Goal: Check status

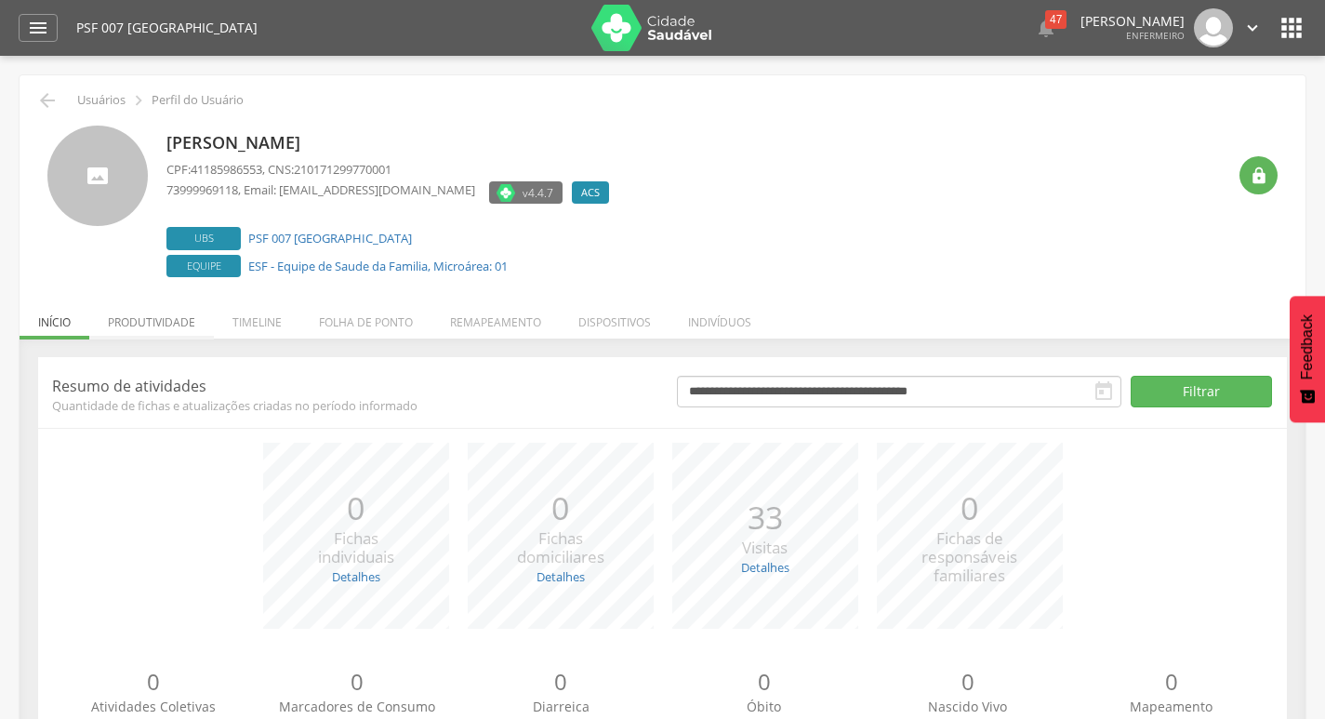
click at [166, 324] on li "Produtividade" at bounding box center [151, 318] width 125 height 44
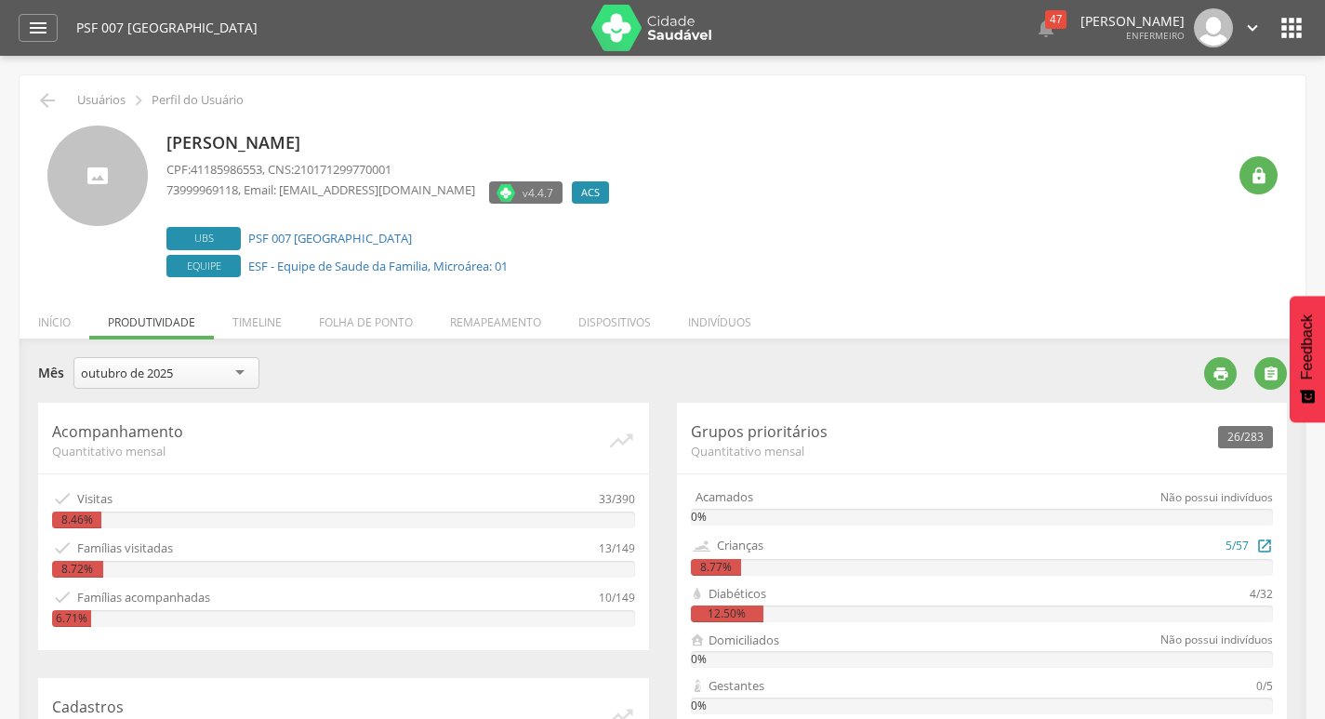
click at [740, 559] on div "8.77%" at bounding box center [716, 567] width 51 height 17
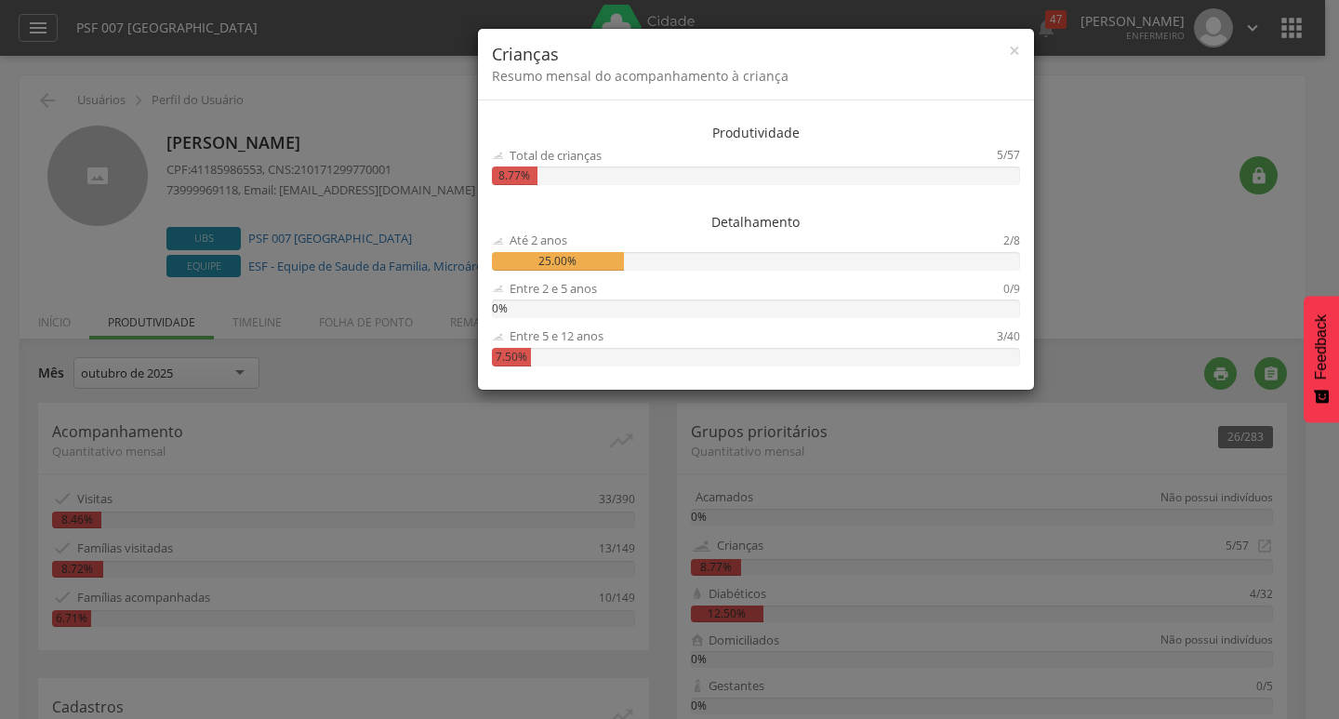
click at [1090, 202] on div "× Crianças Resumo mensal do acompanhamento à criança Produtividade Total de cri…" at bounding box center [669, 359] width 1339 height 719
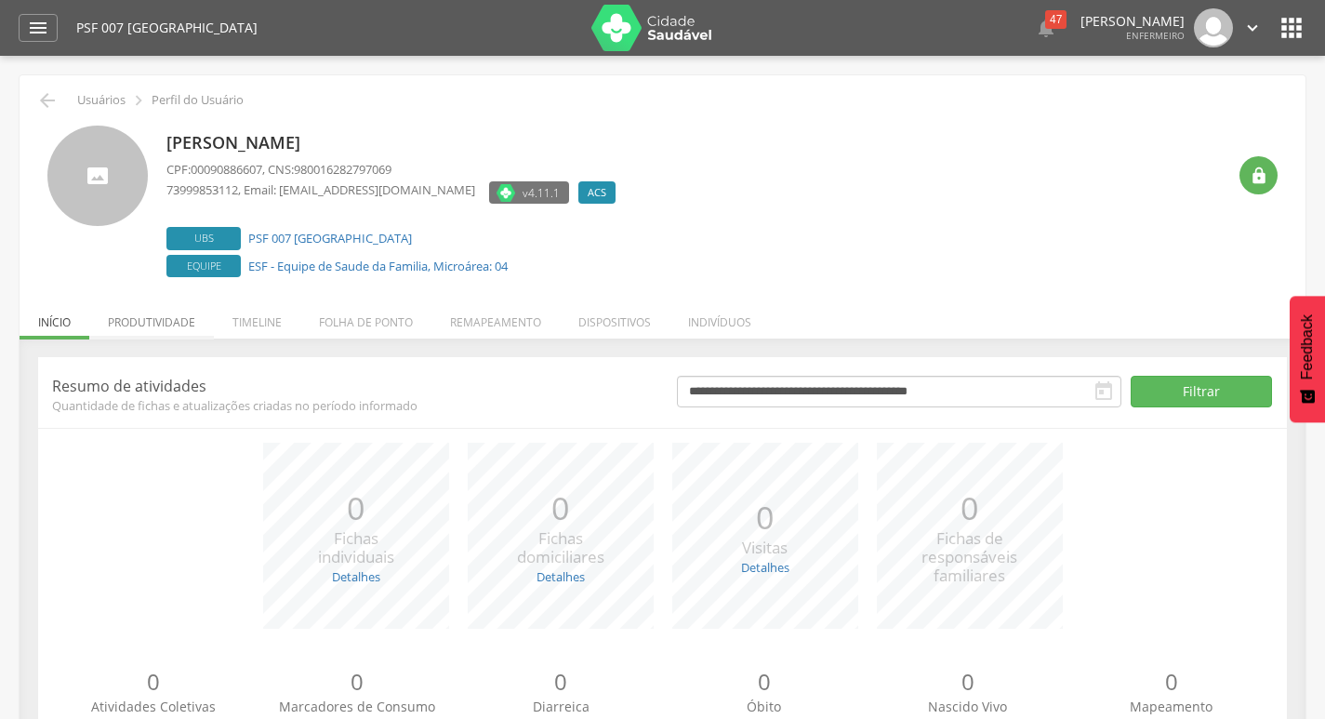
click at [159, 323] on li "Produtividade" at bounding box center [151, 318] width 125 height 44
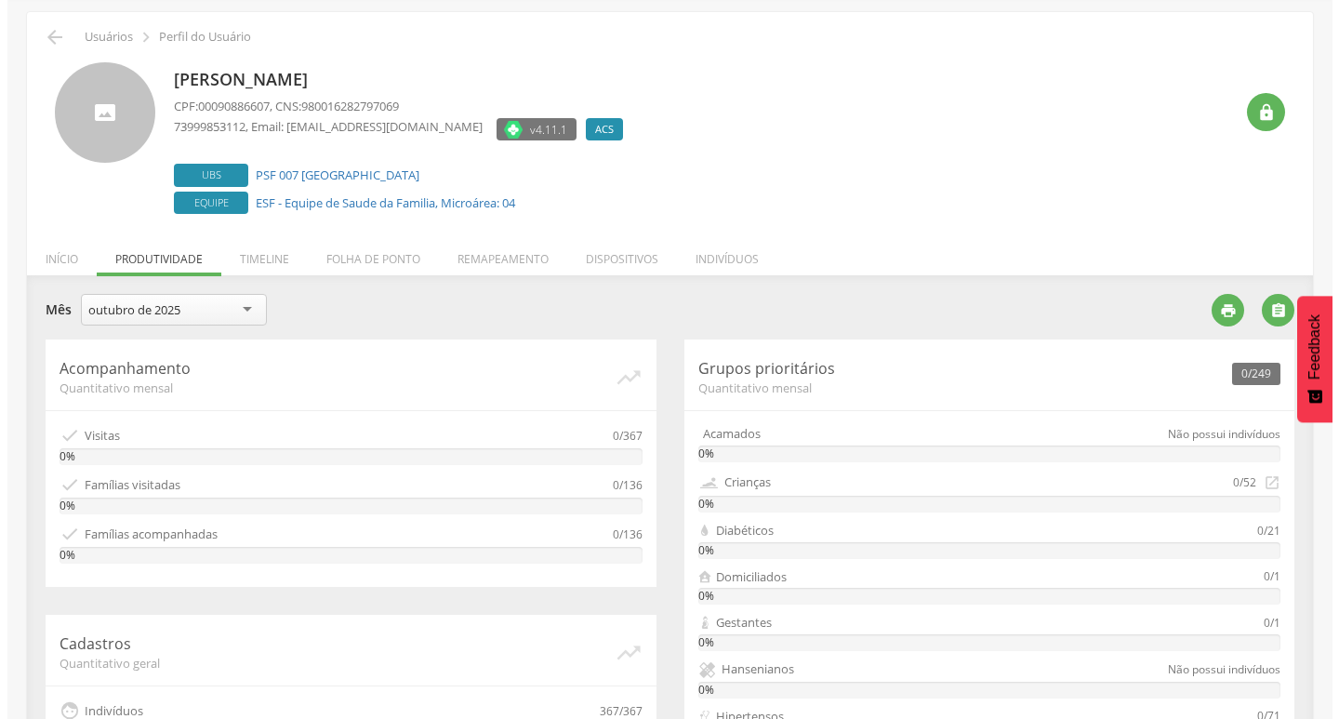
scroll to position [93, 0]
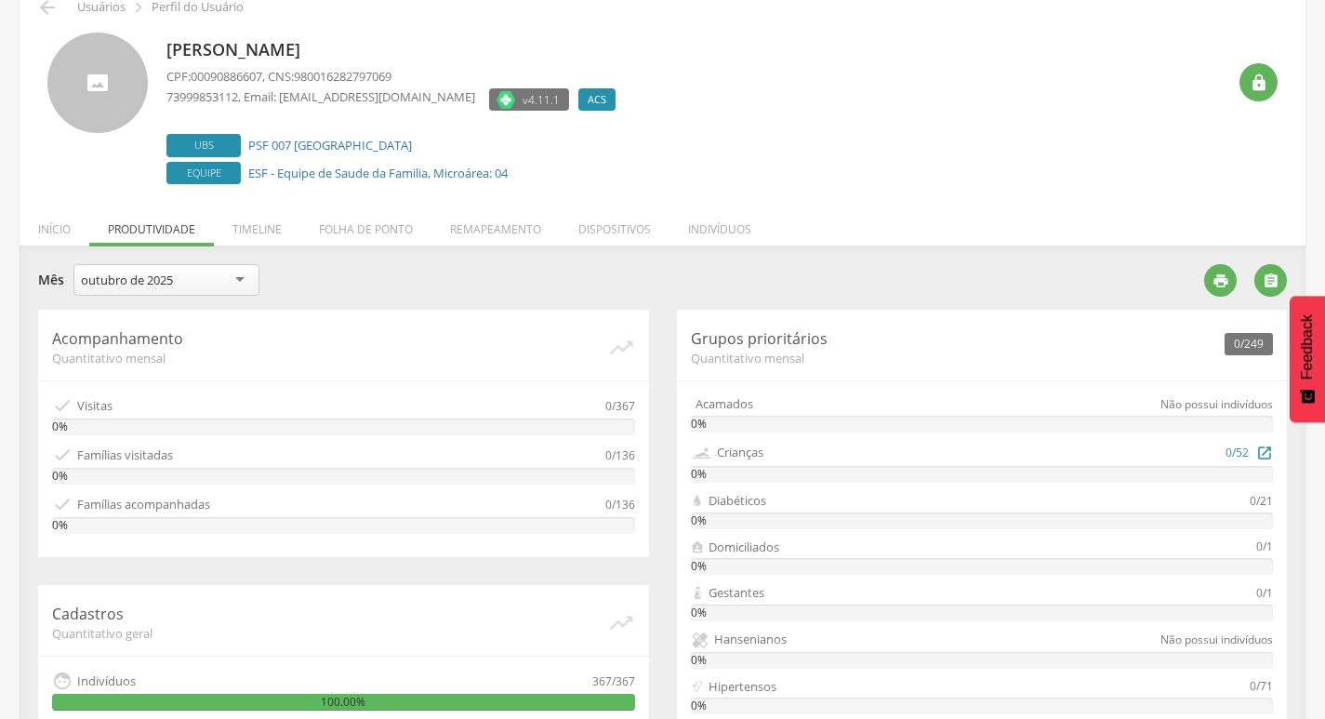
click at [743, 465] on div "Crianças 0/52  0%" at bounding box center [982, 462] width 583 height 41
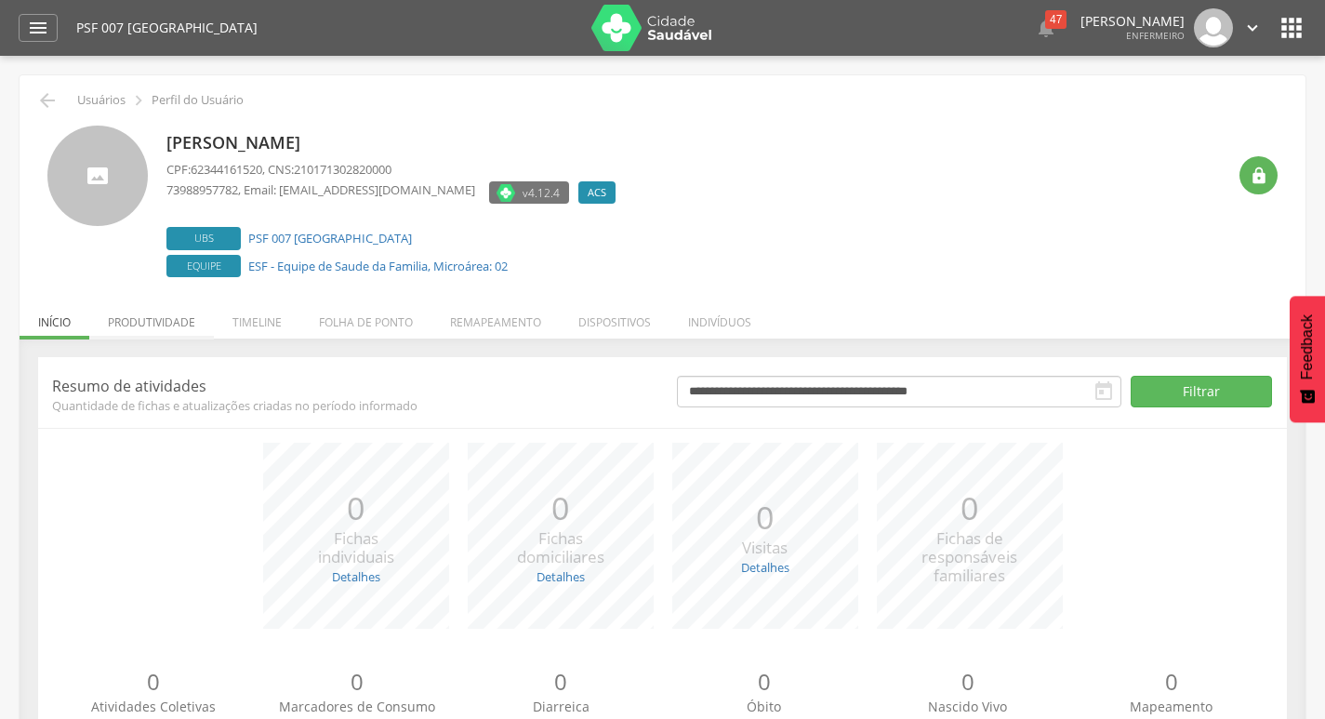
click at [170, 315] on li "Produtividade" at bounding box center [151, 318] width 125 height 44
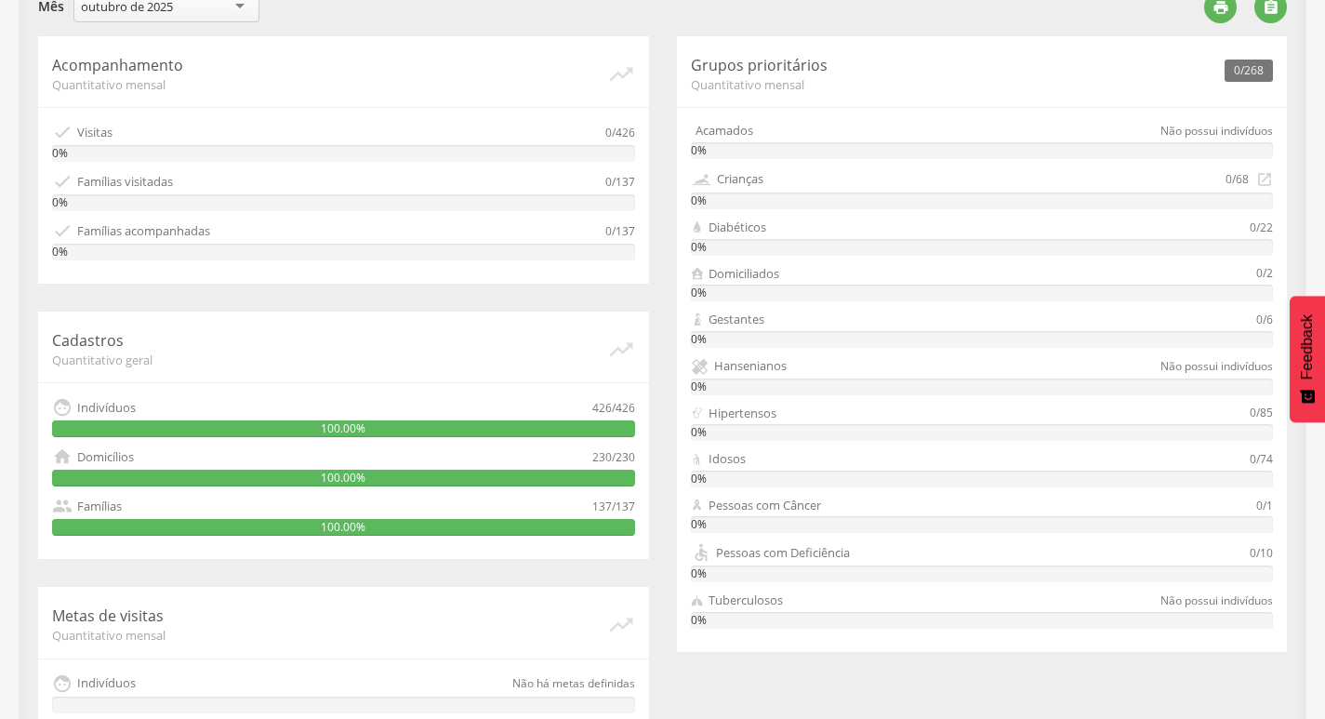
scroll to position [372, 0]
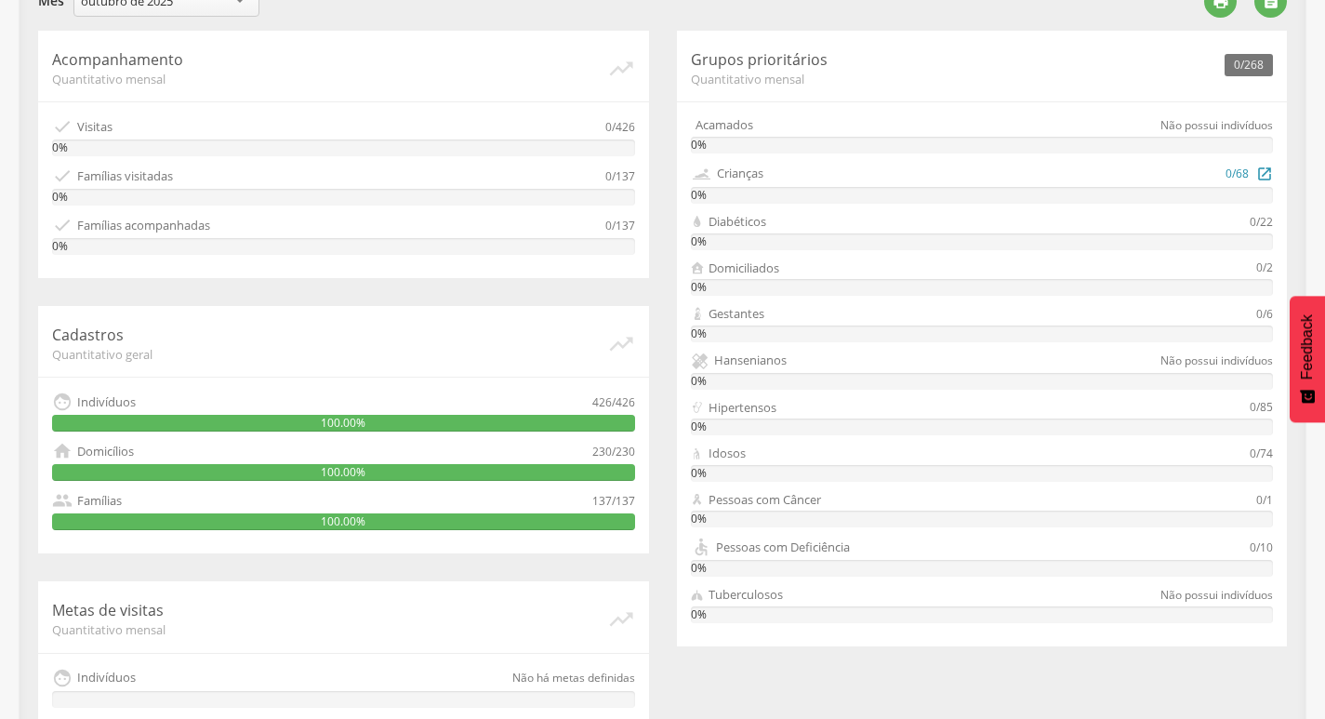
click at [1264, 175] on icon "" at bounding box center [1264, 173] width 17 height 20
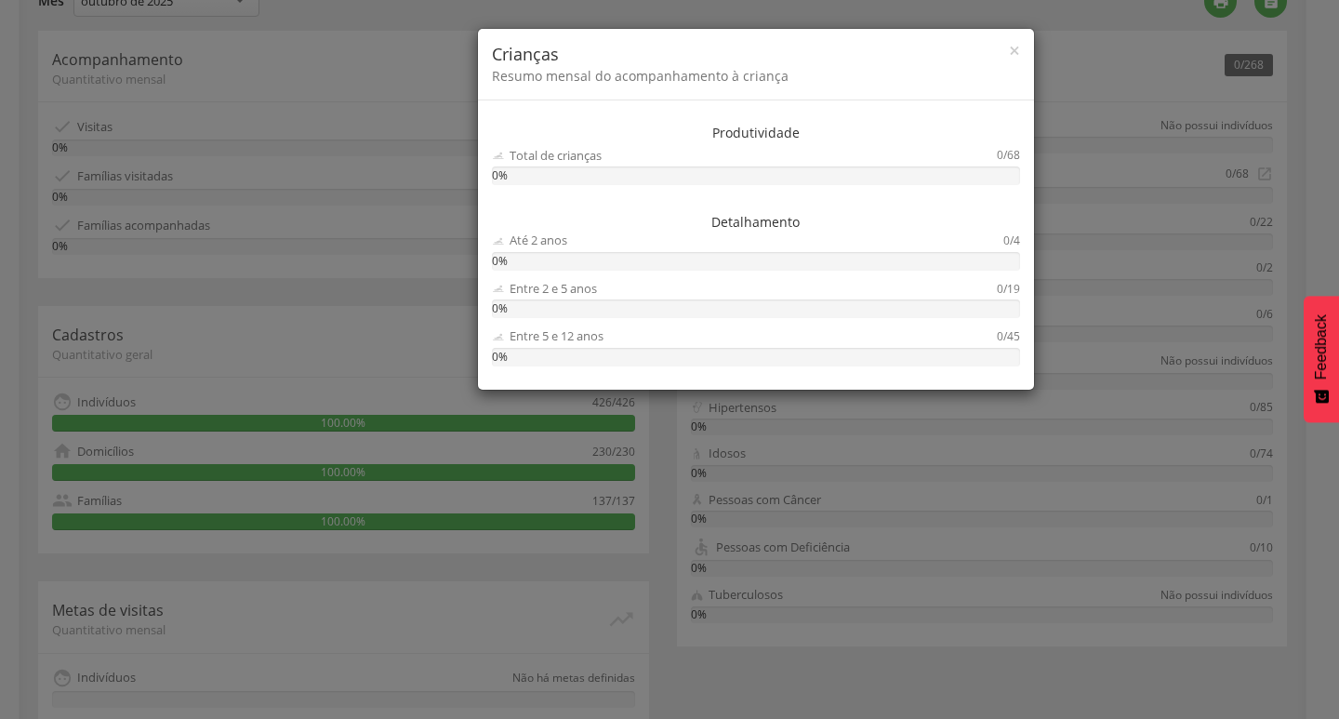
click at [1023, 42] on div "× Crianças Resumo mensal do acompanhamento à criança" at bounding box center [756, 65] width 556 height 72
click at [1018, 45] on span "×" at bounding box center [1014, 50] width 11 height 26
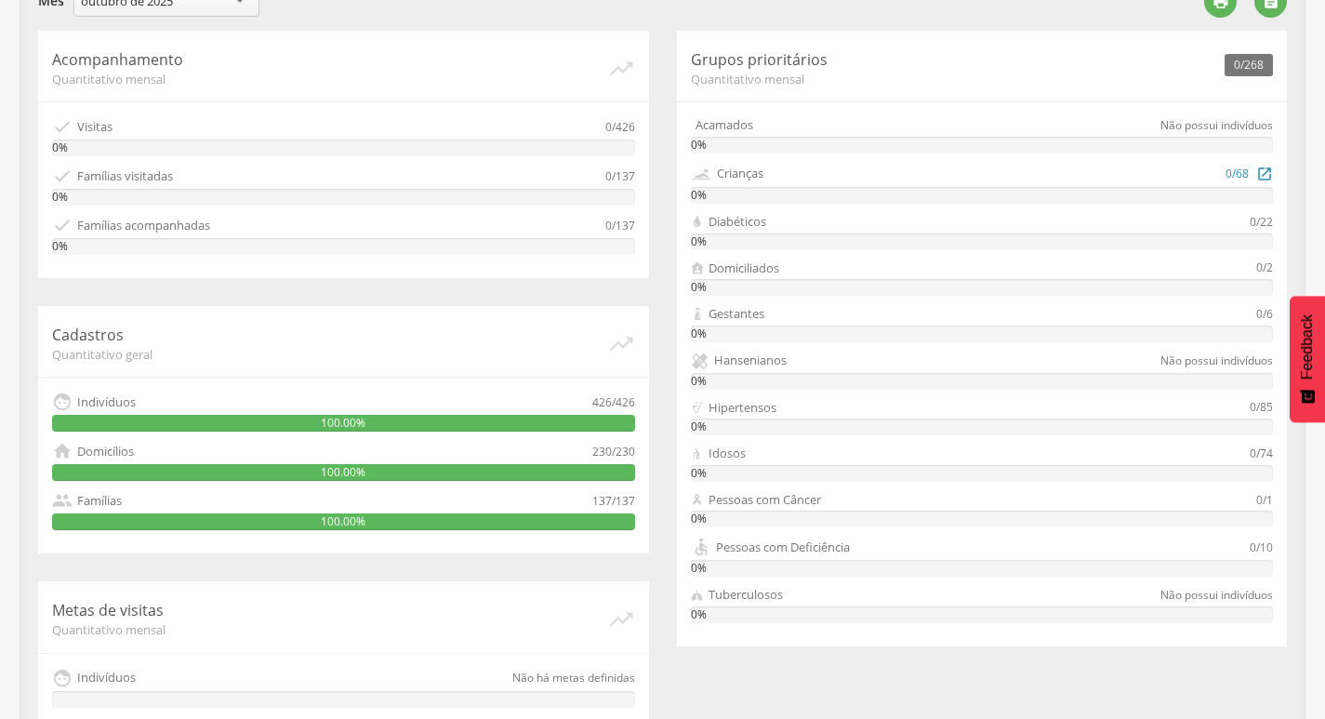
click at [754, 168] on div "Crianças" at bounding box center [740, 174] width 46 height 18
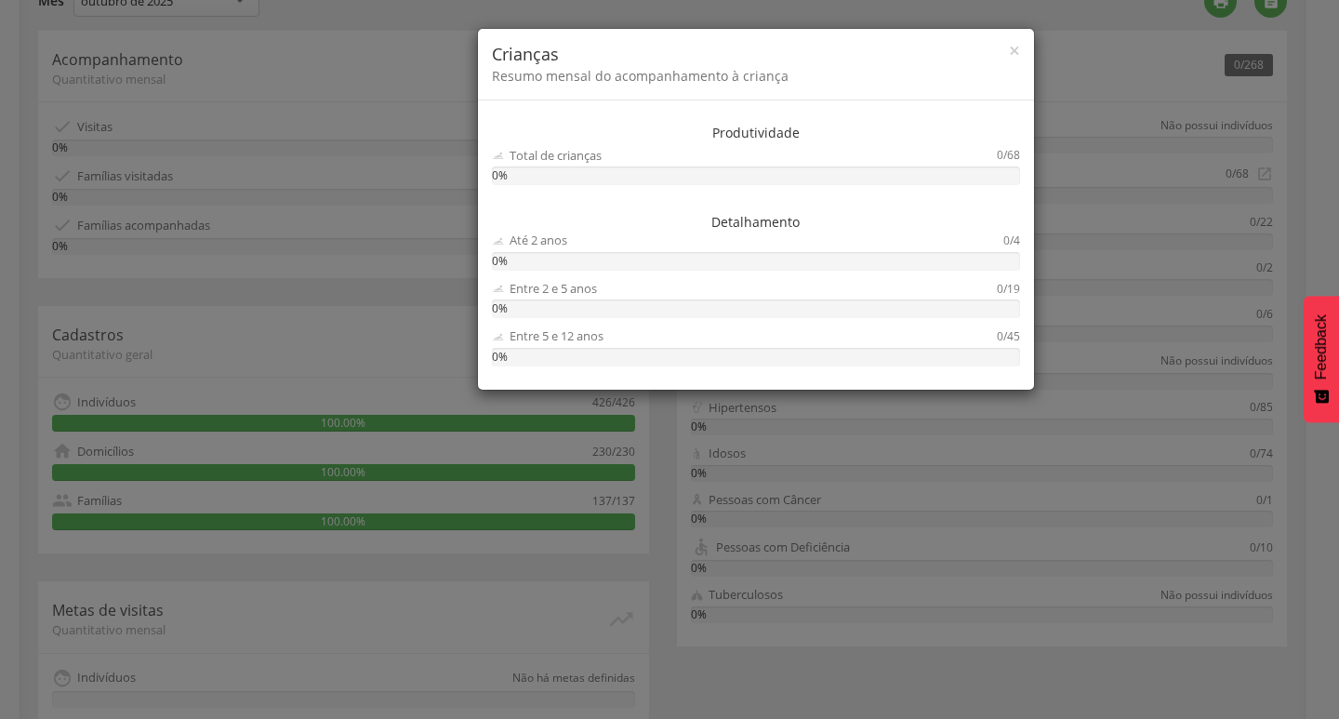
click at [1021, 52] on div "× Crianças Resumo mensal do acompanhamento à criança" at bounding box center [756, 65] width 556 height 72
click at [1016, 49] on span "×" at bounding box center [1014, 50] width 11 height 26
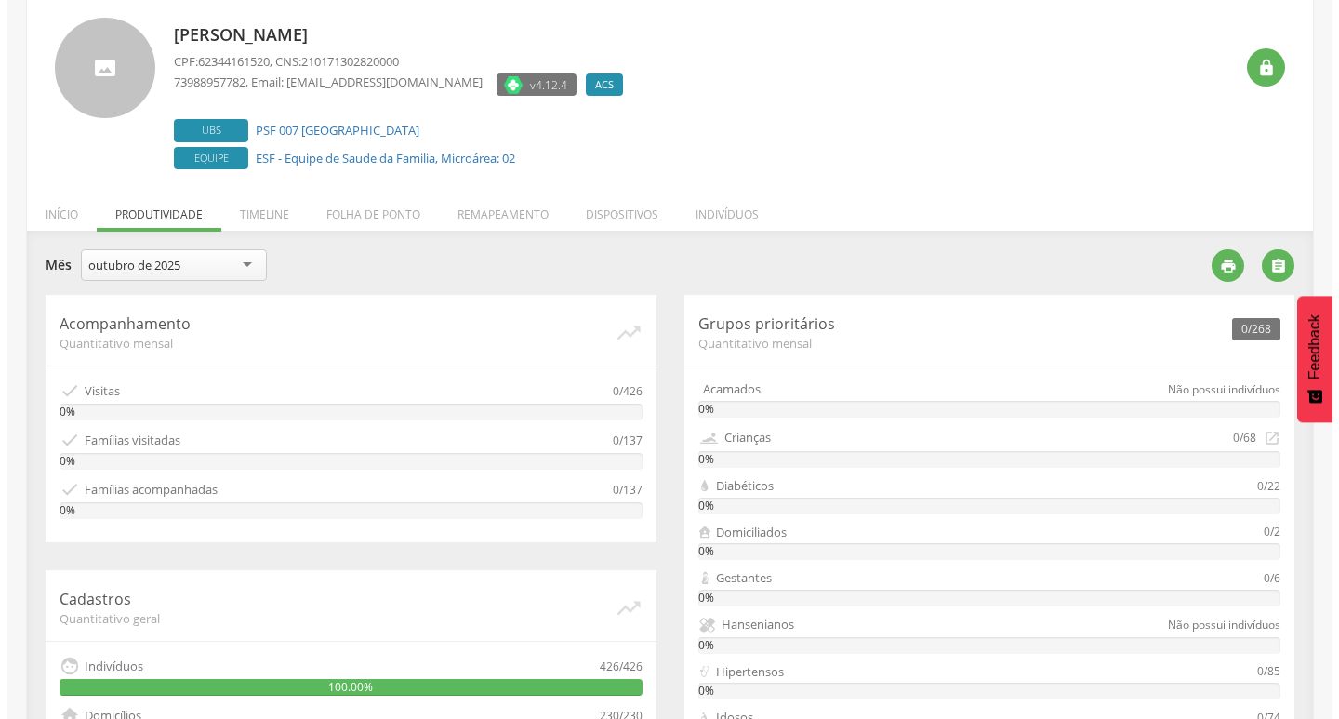
scroll to position [93, 0]
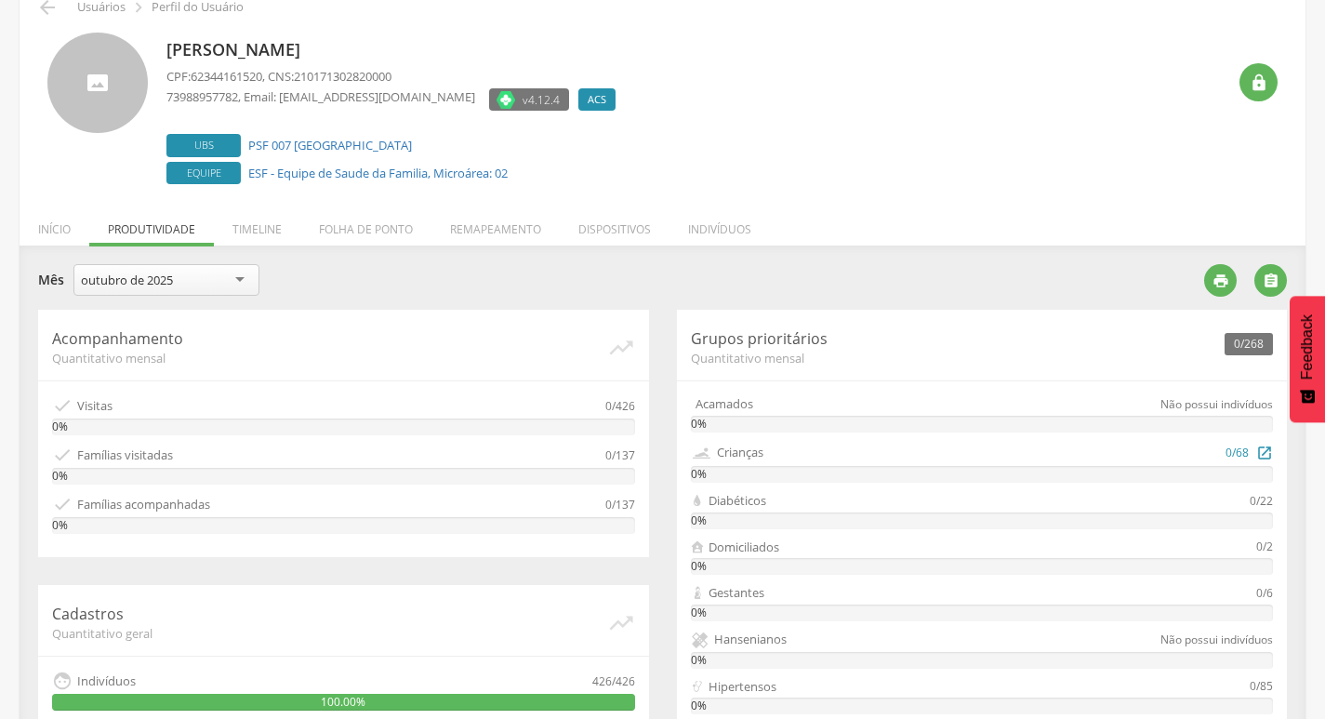
click at [747, 469] on div "0%" at bounding box center [982, 474] width 583 height 17
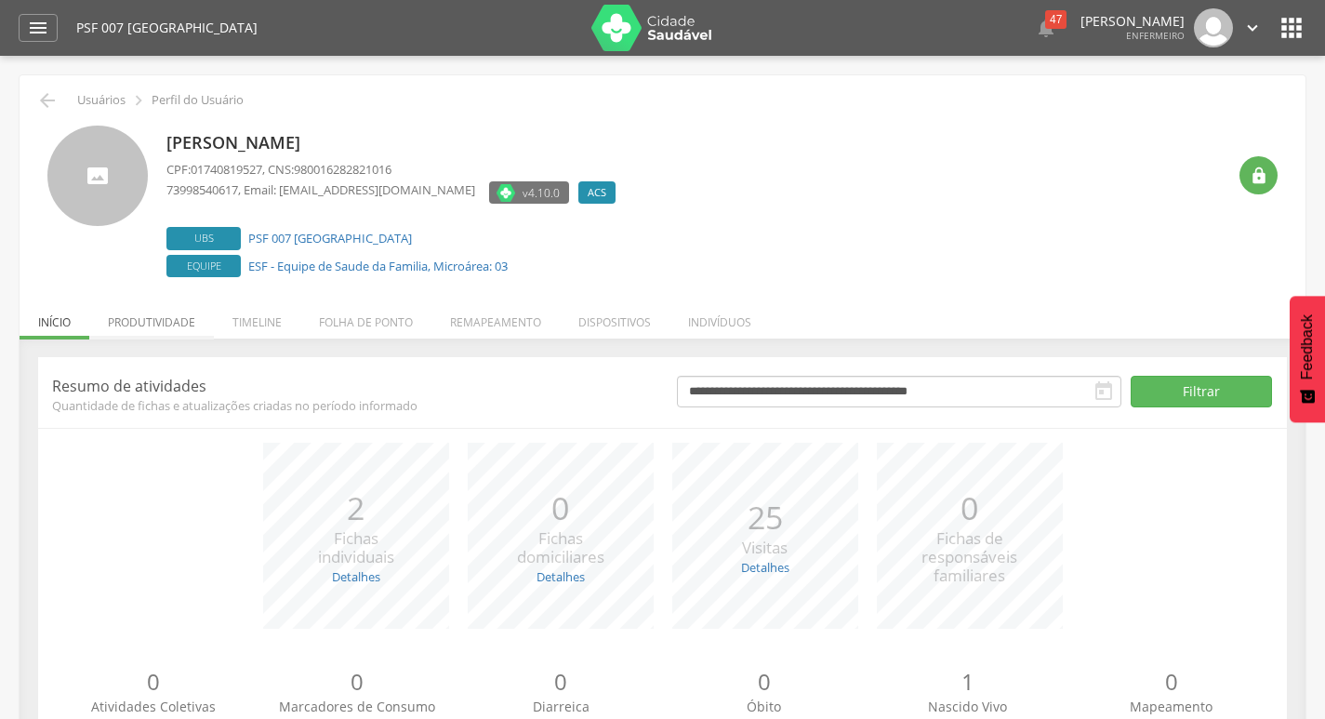
click at [198, 324] on li "Produtividade" at bounding box center [151, 318] width 125 height 44
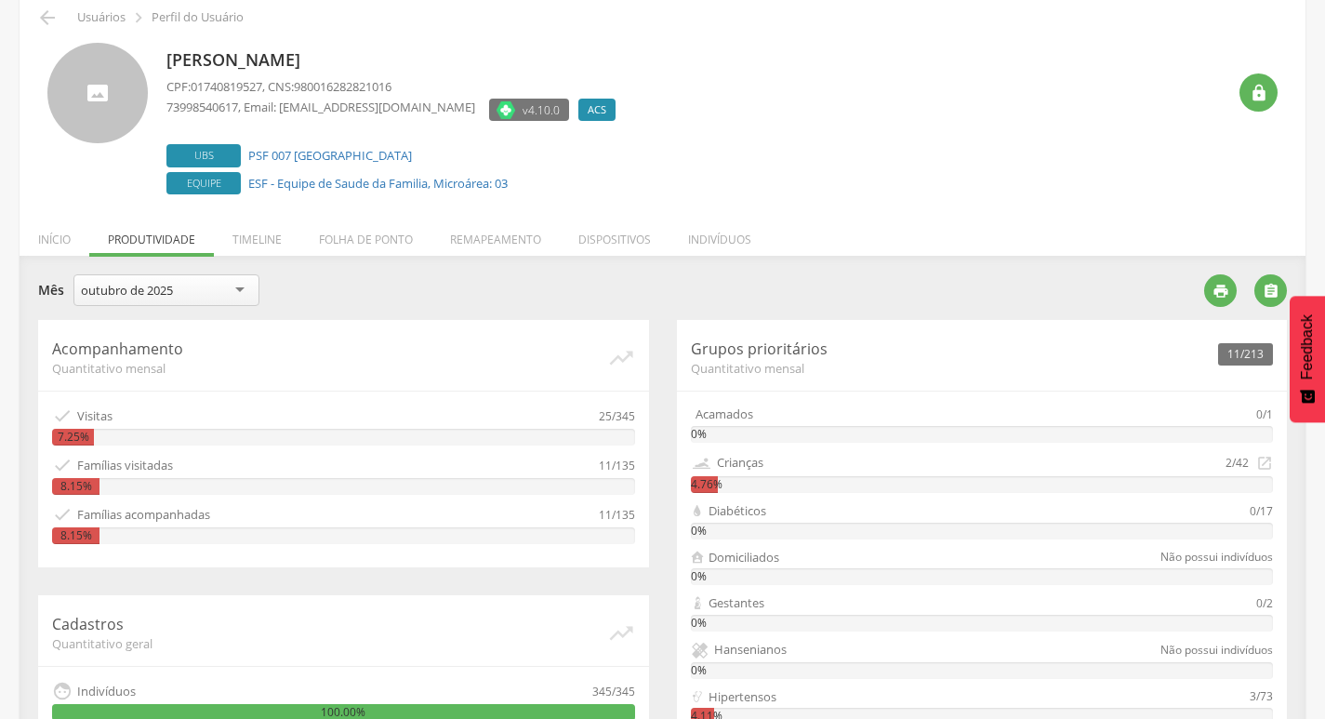
scroll to position [186, 0]
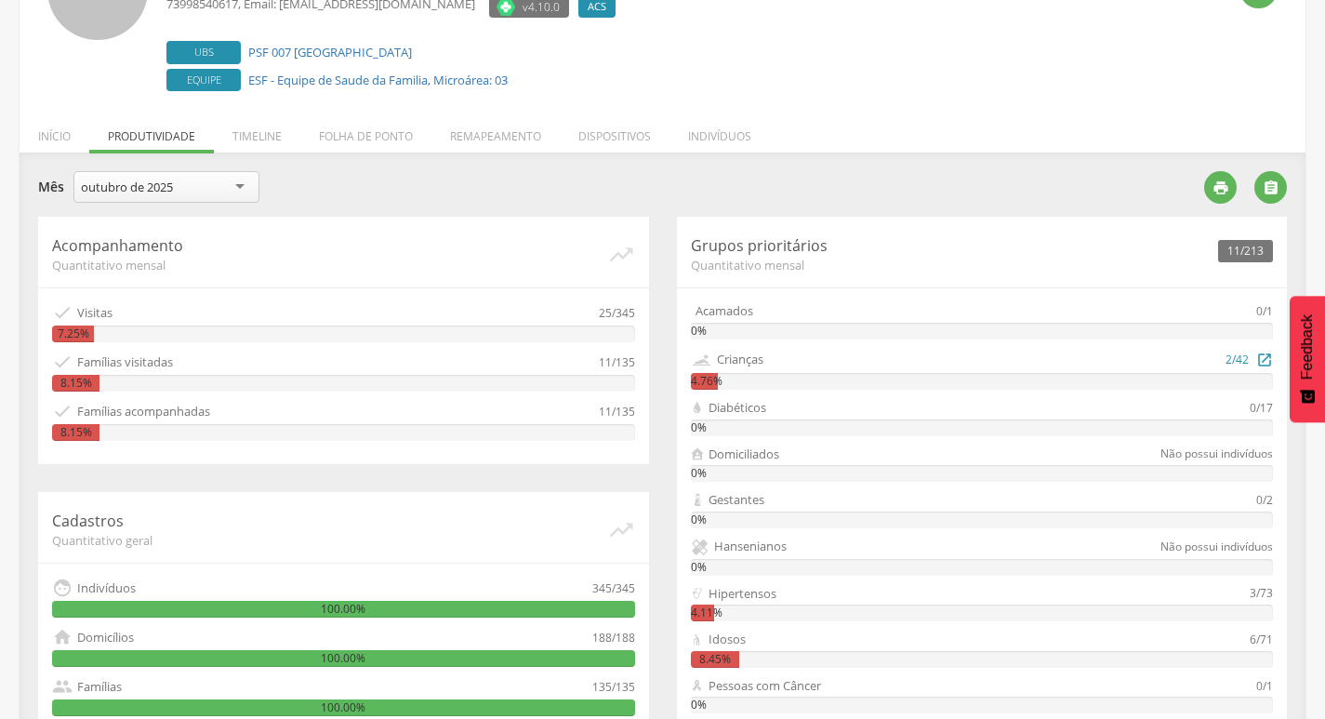
click at [764, 376] on div "4.76%" at bounding box center [982, 381] width 583 height 17
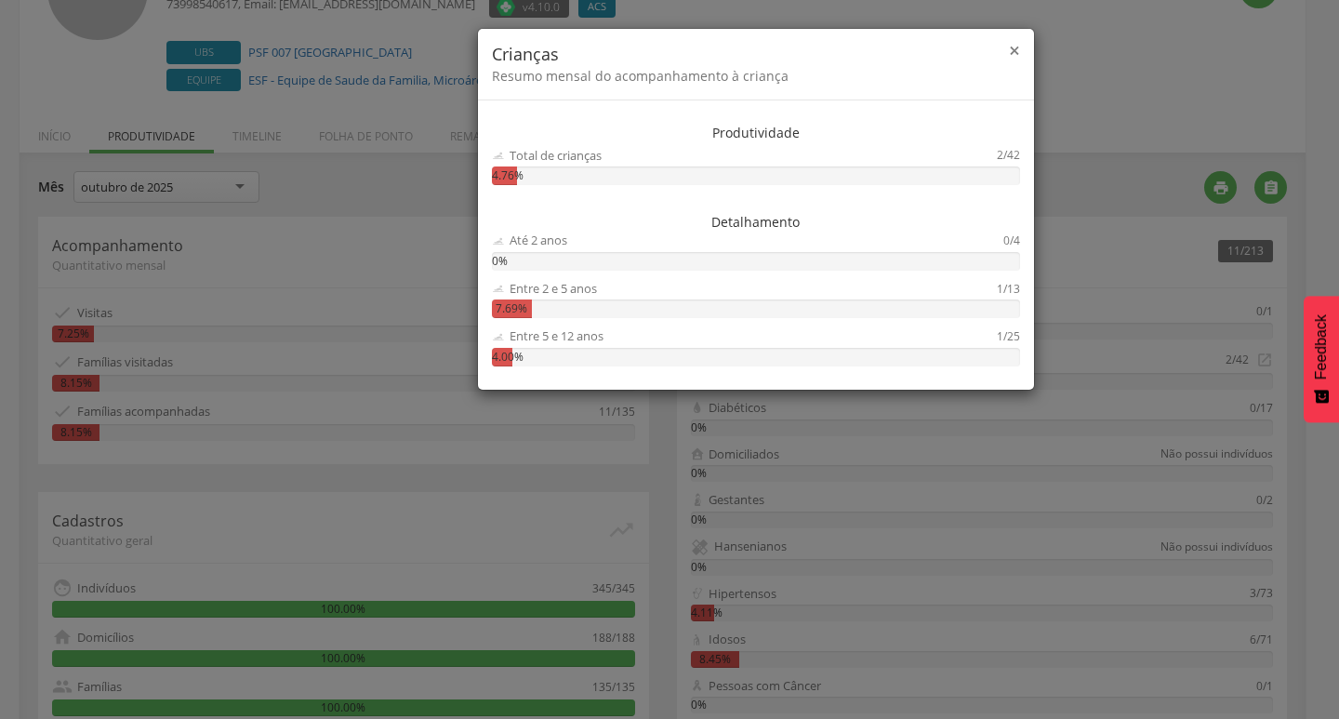
click at [1015, 42] on span "×" at bounding box center [1014, 50] width 11 height 26
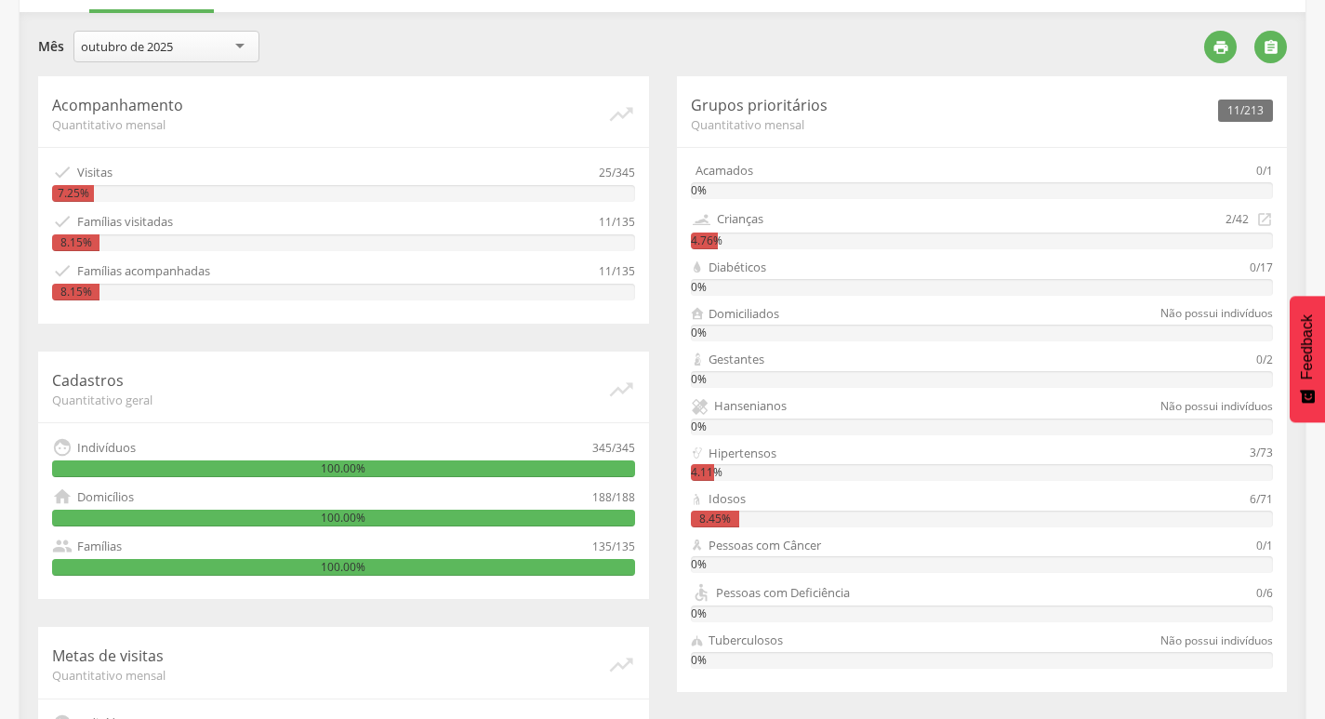
scroll to position [372, 0]
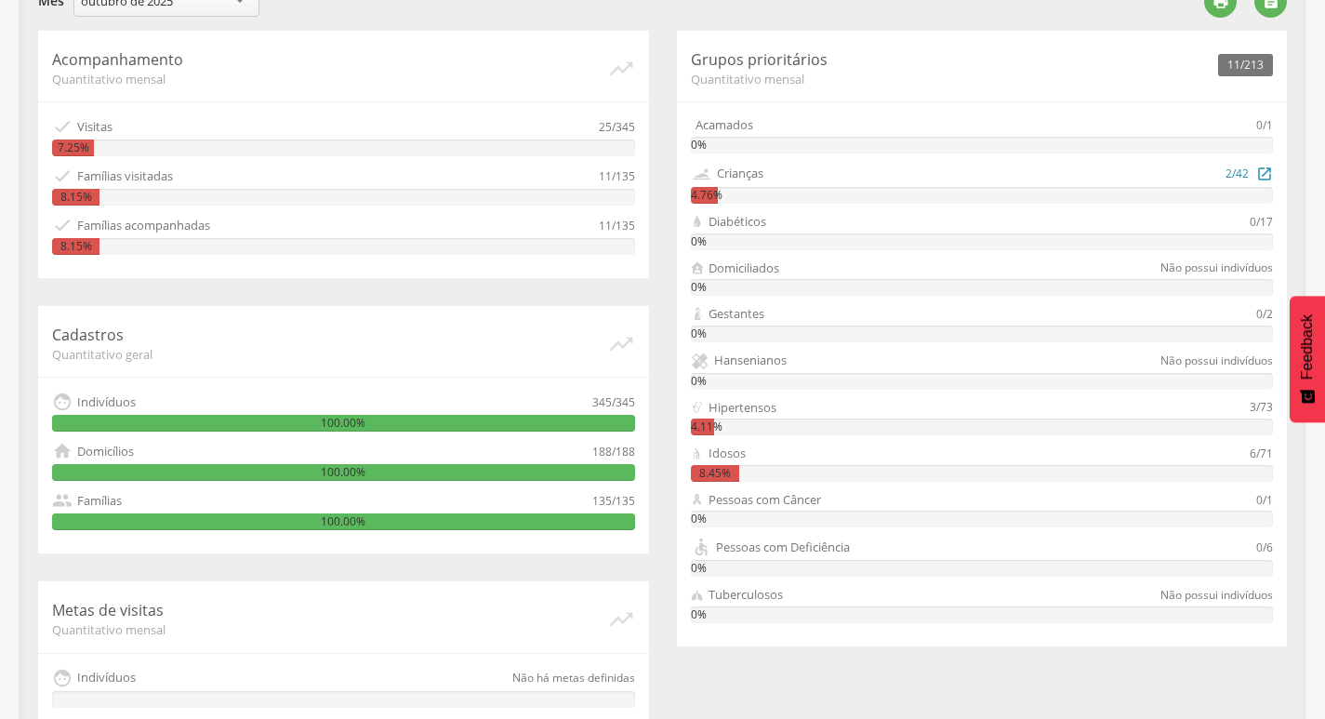
click at [733, 193] on div "4.76%" at bounding box center [982, 195] width 583 height 17
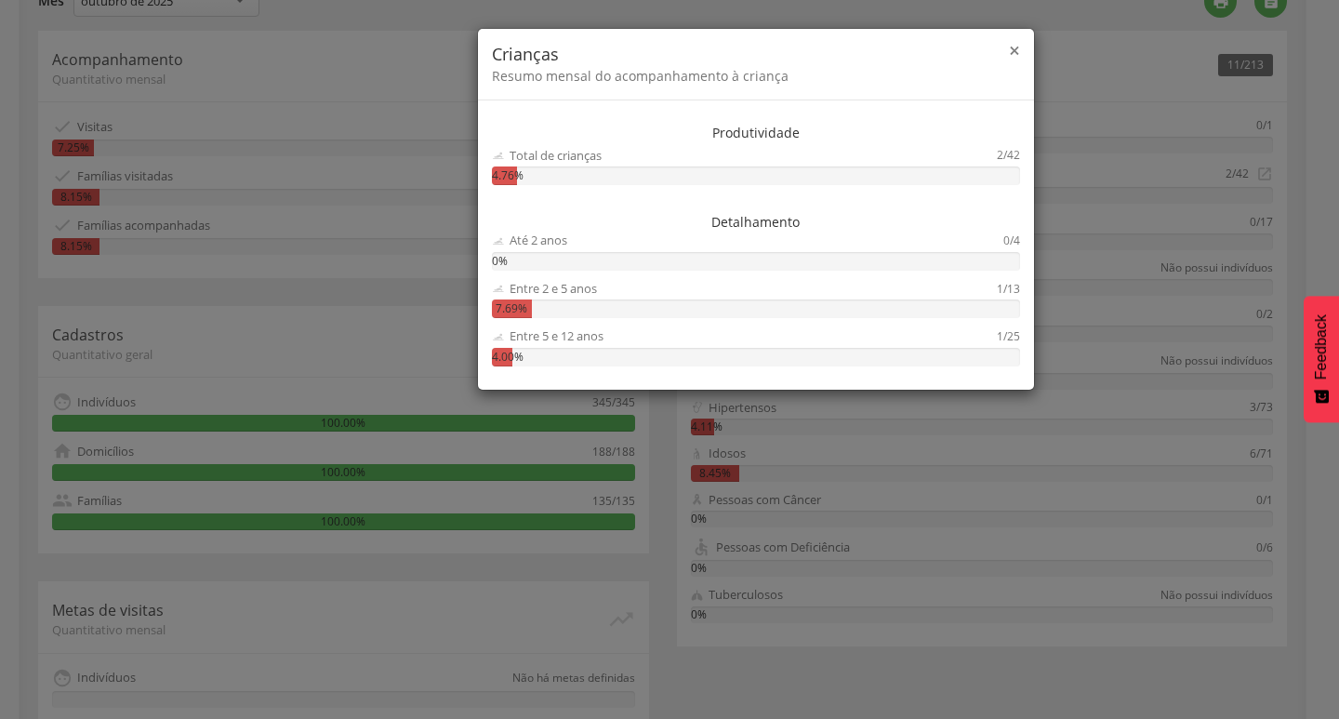
click at [1018, 45] on span "×" at bounding box center [1014, 50] width 11 height 26
